Goal: Information Seeking & Learning: Learn about a topic

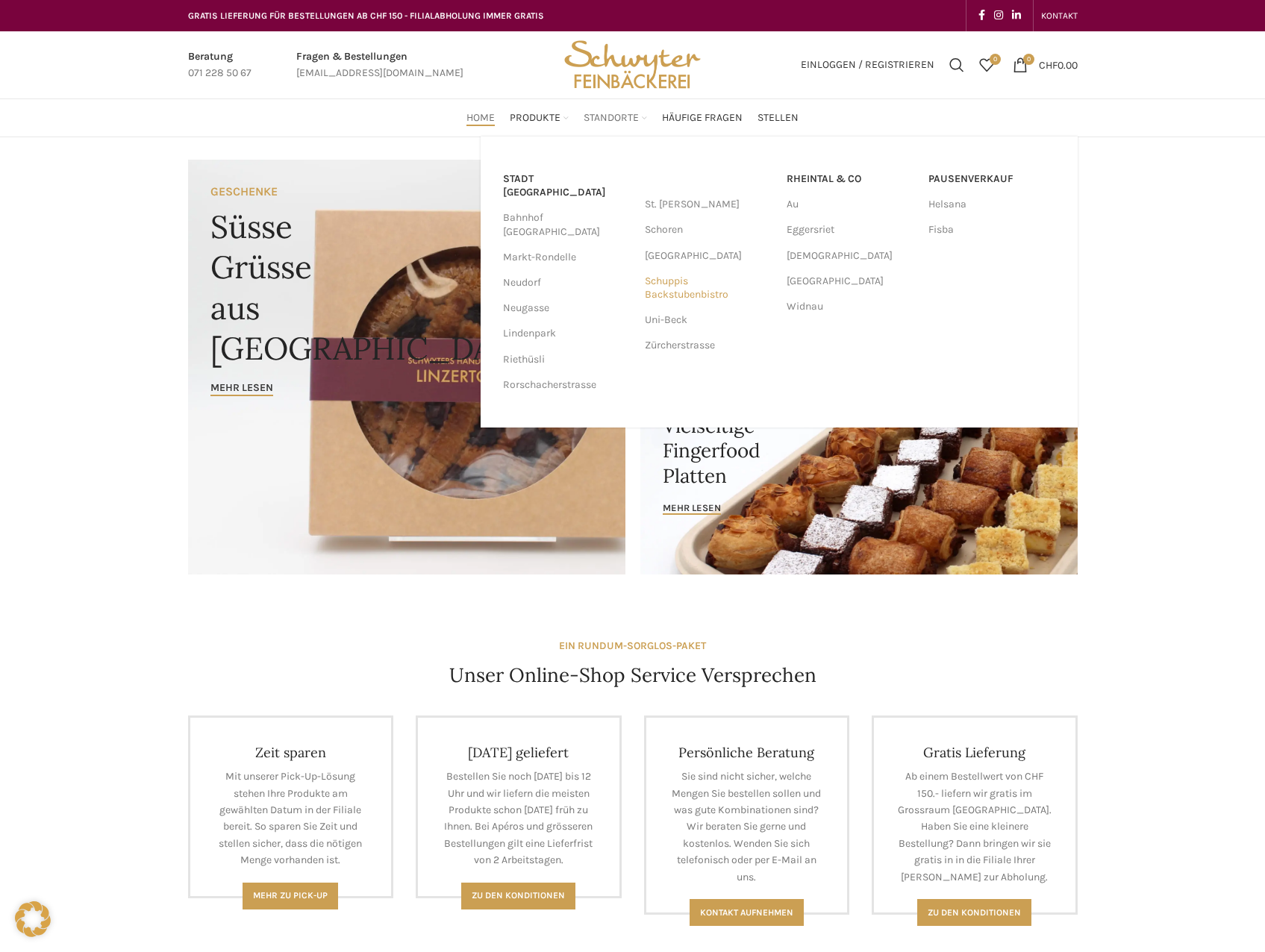
click at [669, 287] on link "Schuppis Backstubenbistro" at bounding box center [708, 288] width 127 height 39
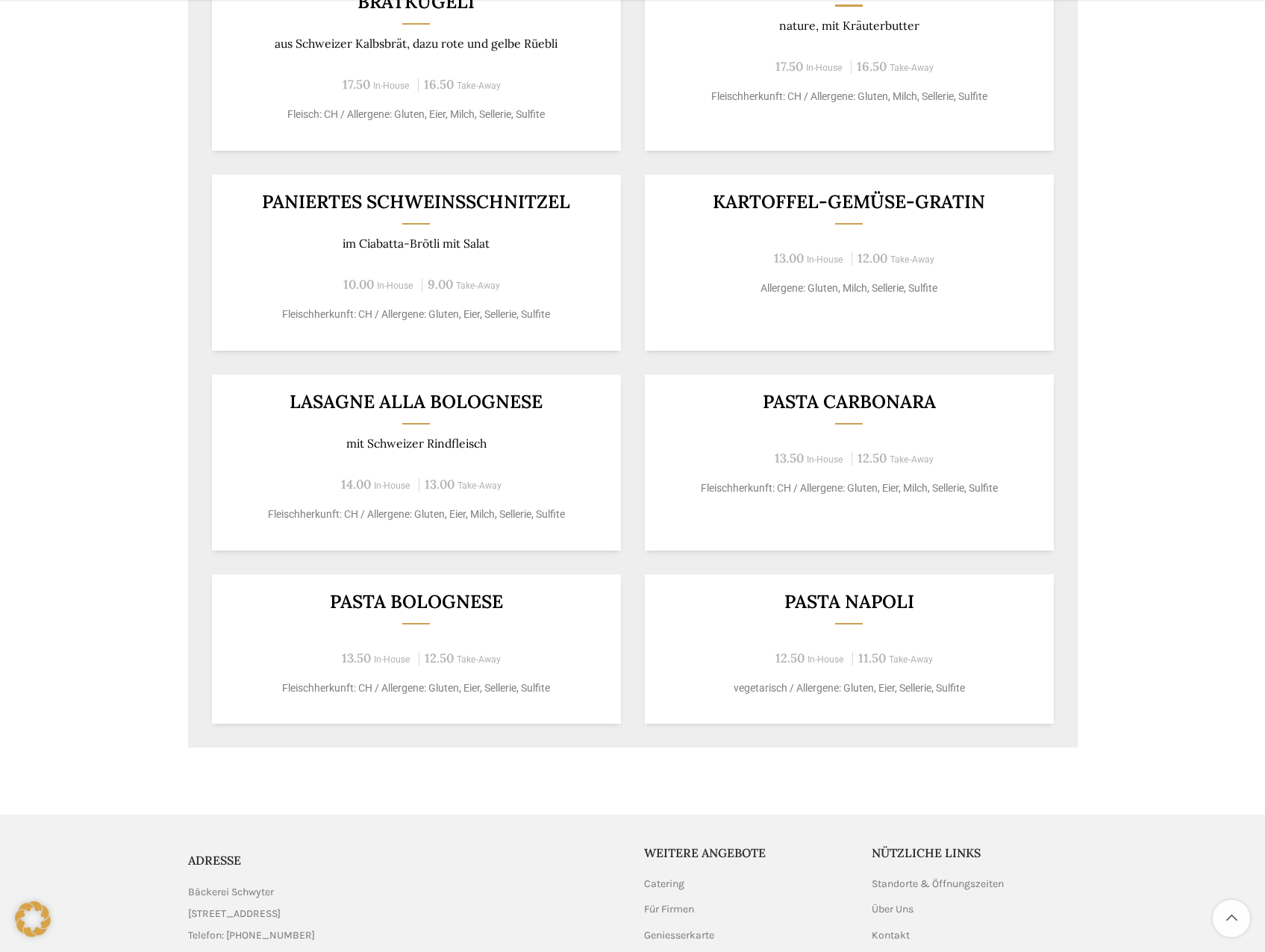
scroll to position [523, 0]
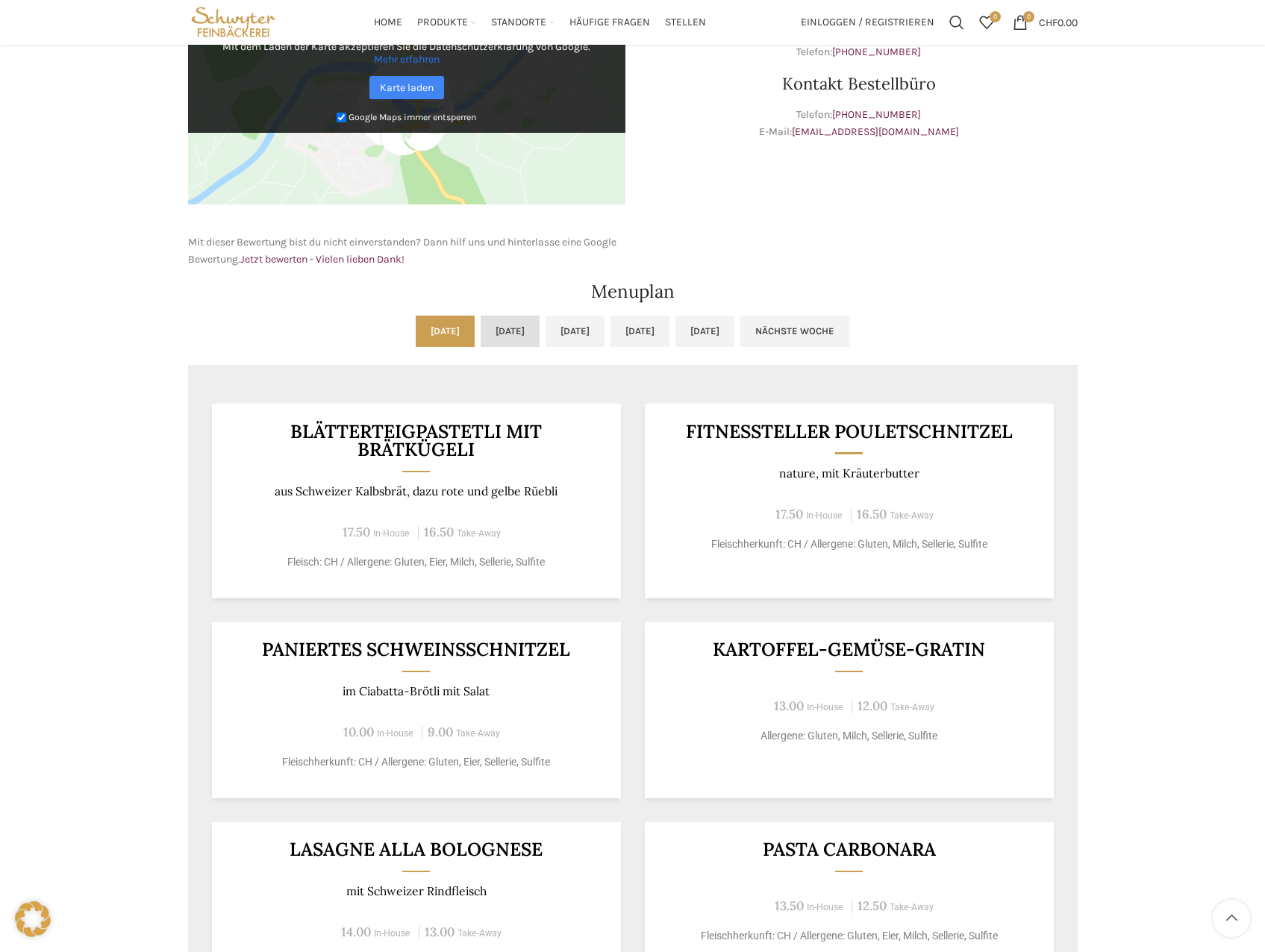
click at [500, 335] on link "[DATE]" at bounding box center [509, 331] width 59 height 31
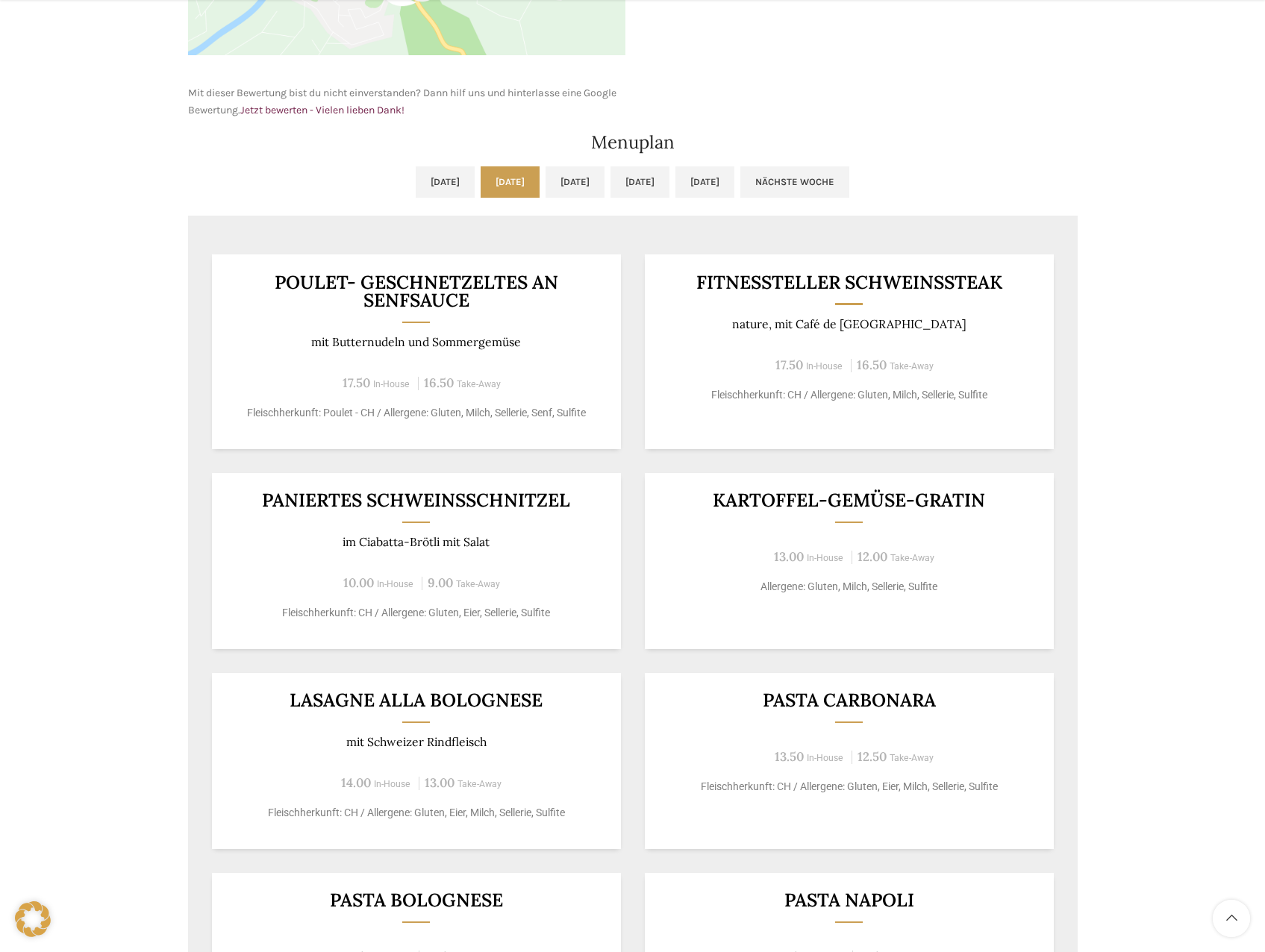
scroll to position [820, 0]
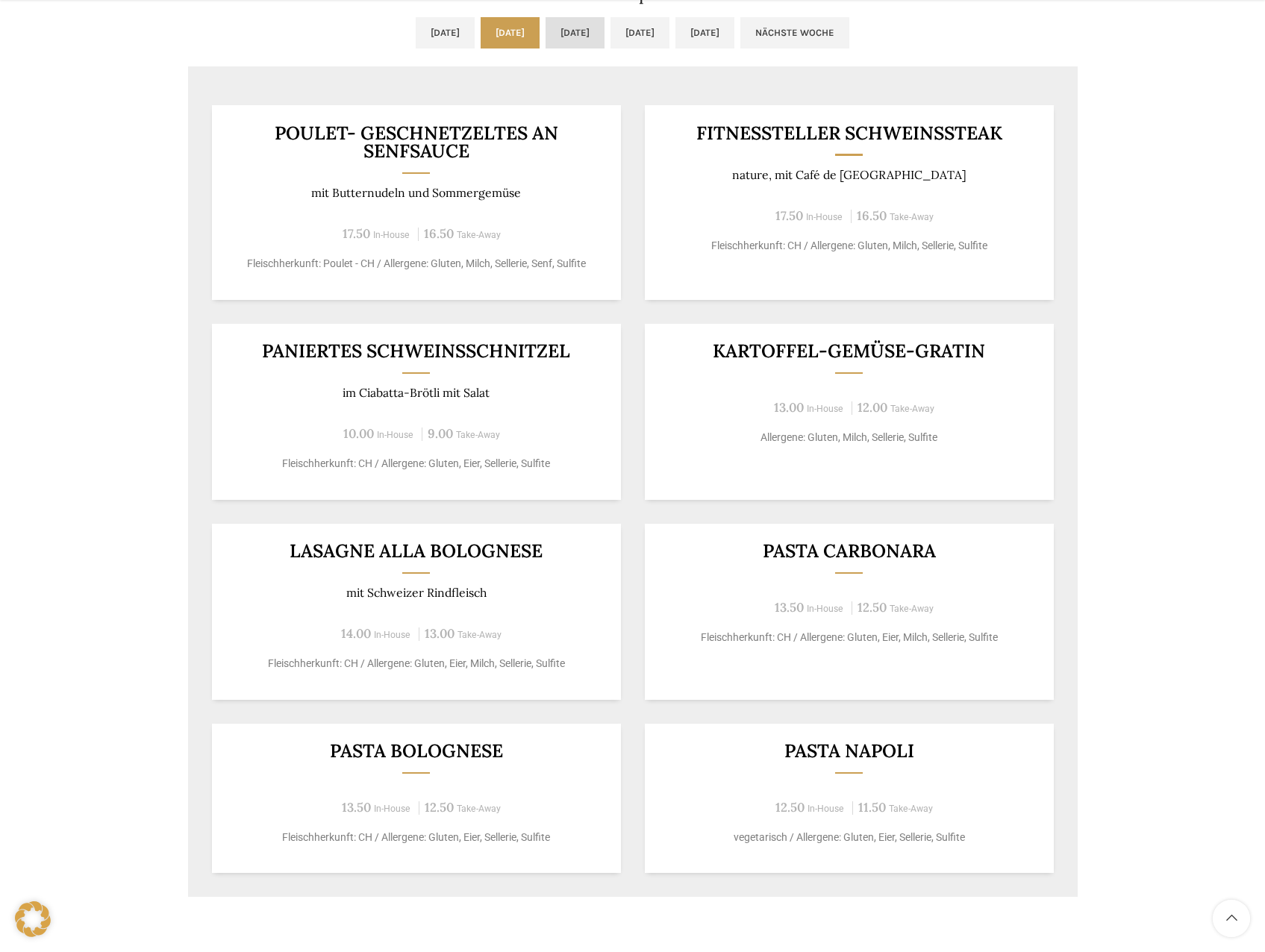
click at [592, 39] on link "[DATE]" at bounding box center [574, 32] width 59 height 31
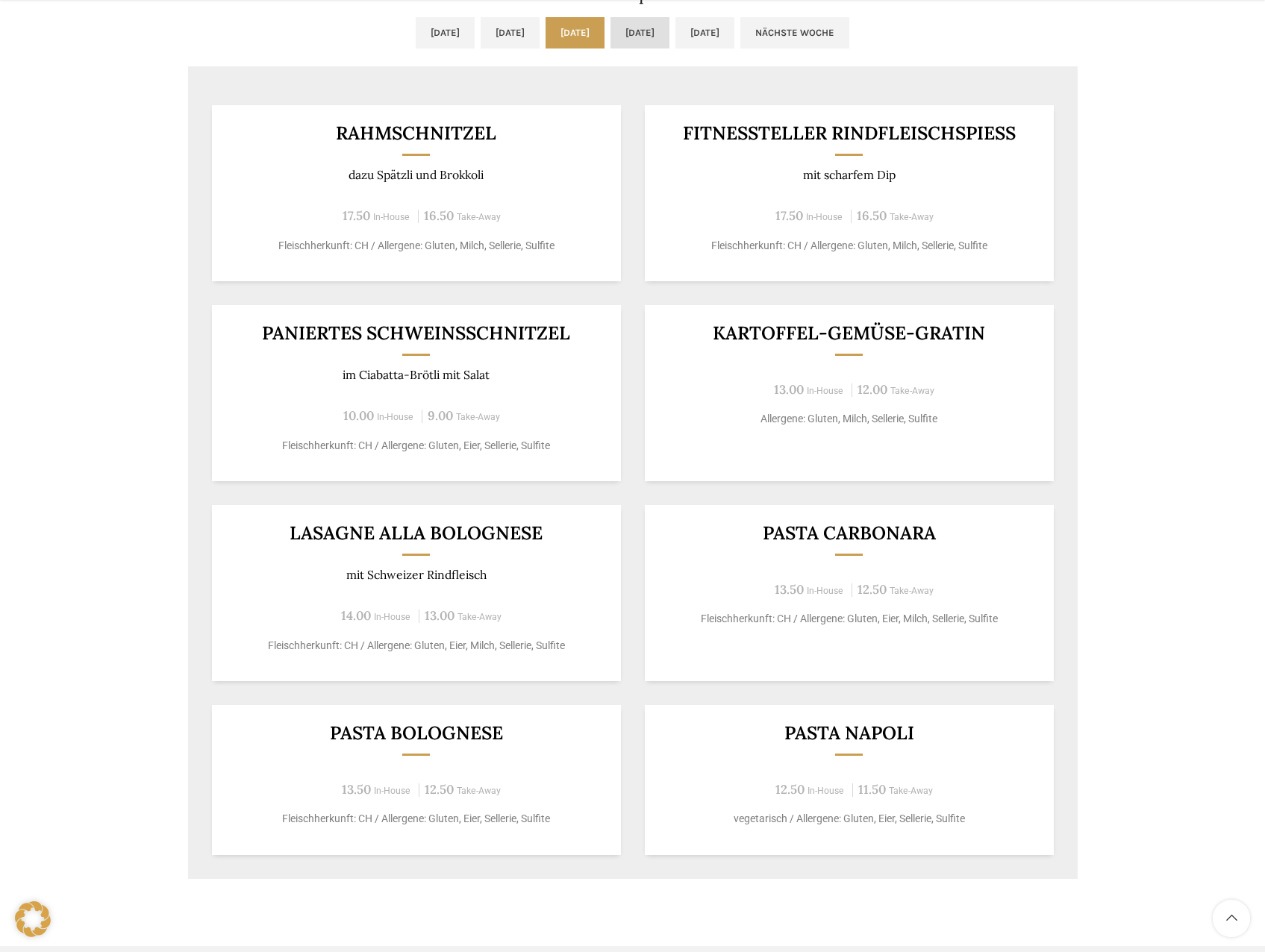
click at [669, 33] on link "[DATE]" at bounding box center [640, 32] width 59 height 31
click at [734, 36] on link "[DATE]" at bounding box center [705, 32] width 59 height 31
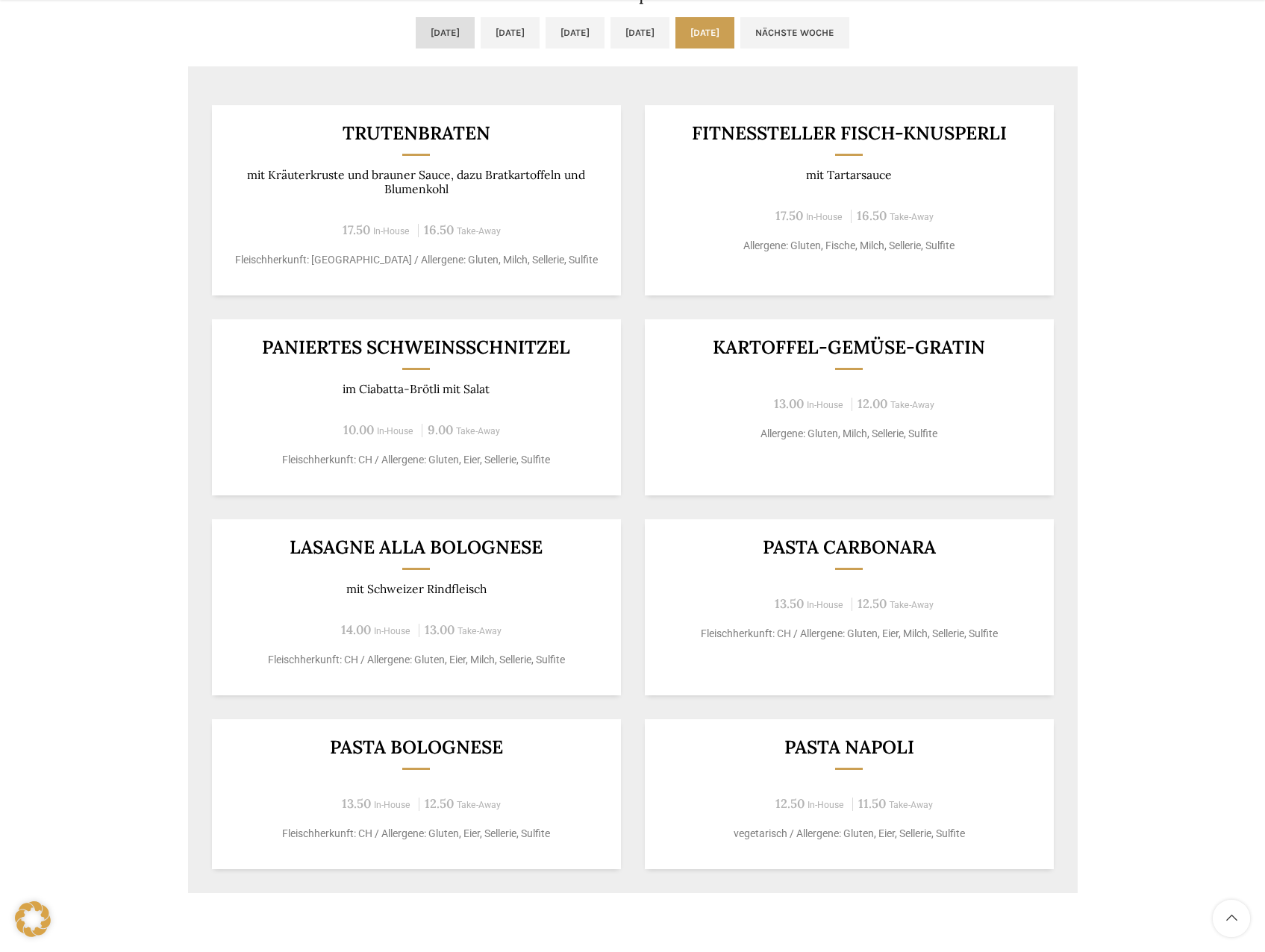
click at [415, 42] on link "Mo, 18.08.2025" at bounding box center [445, 32] width 59 height 31
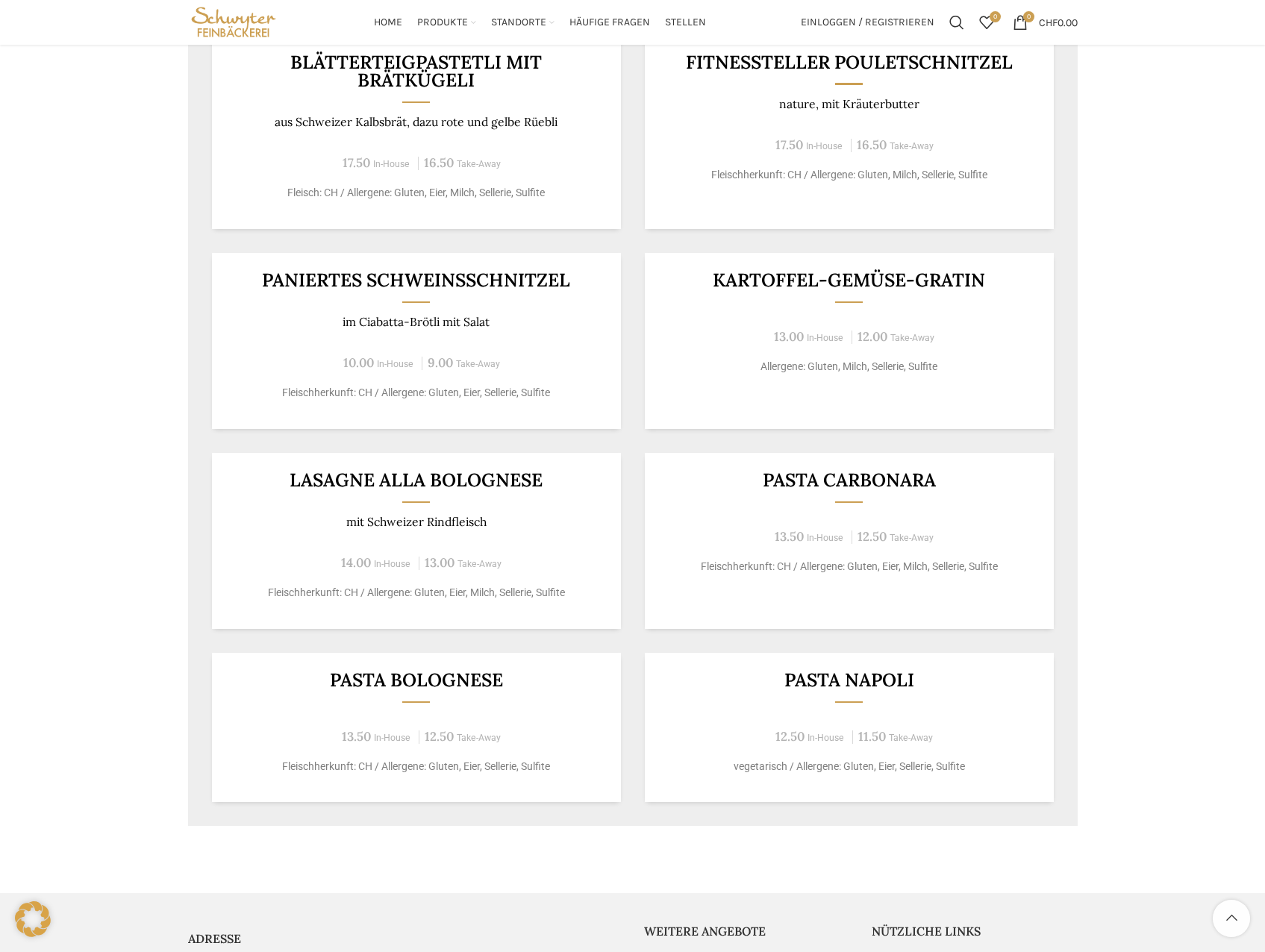
scroll to position [519, 0]
